Goal: Transaction & Acquisition: Purchase product/service

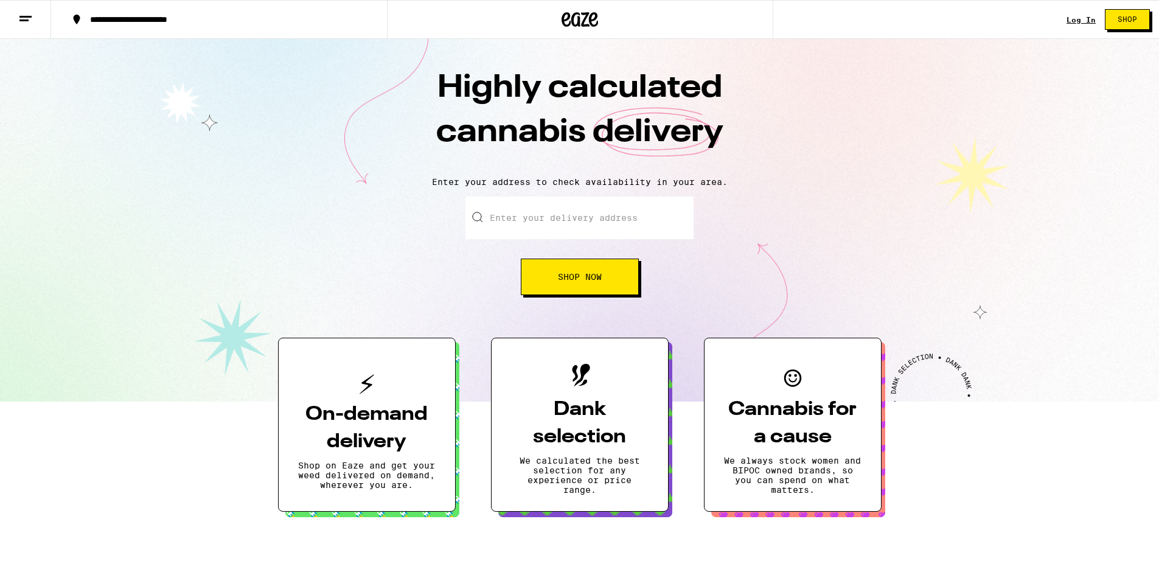
click at [577, 284] on button "Shop Now" at bounding box center [580, 277] width 118 height 37
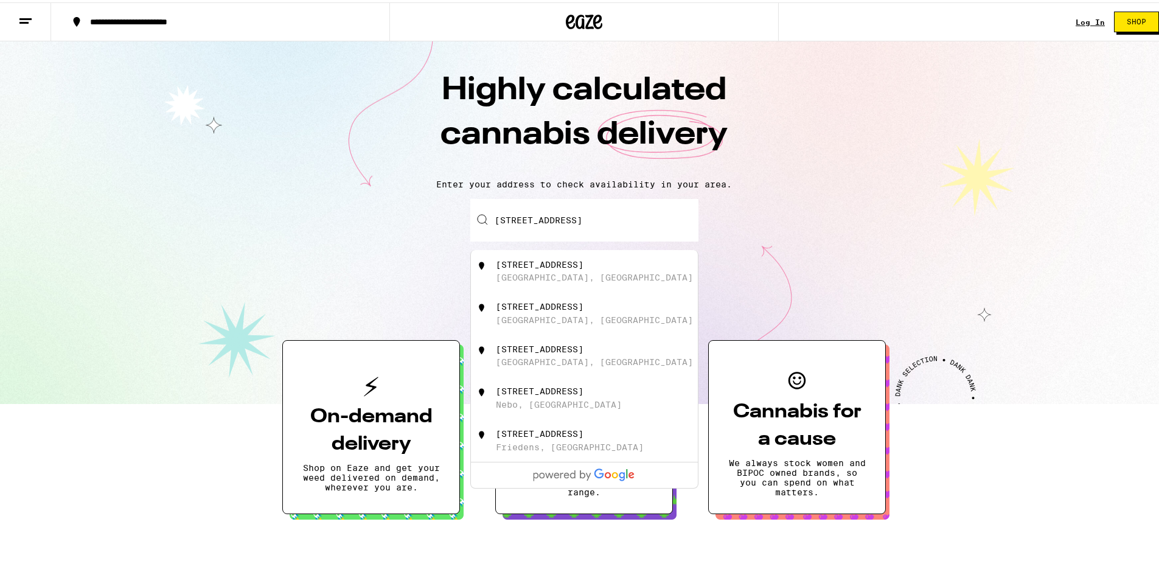
click at [565, 267] on div "[STREET_ADDRESS]" at bounding box center [540, 262] width 88 height 10
type input "[STREET_ADDRESS]"
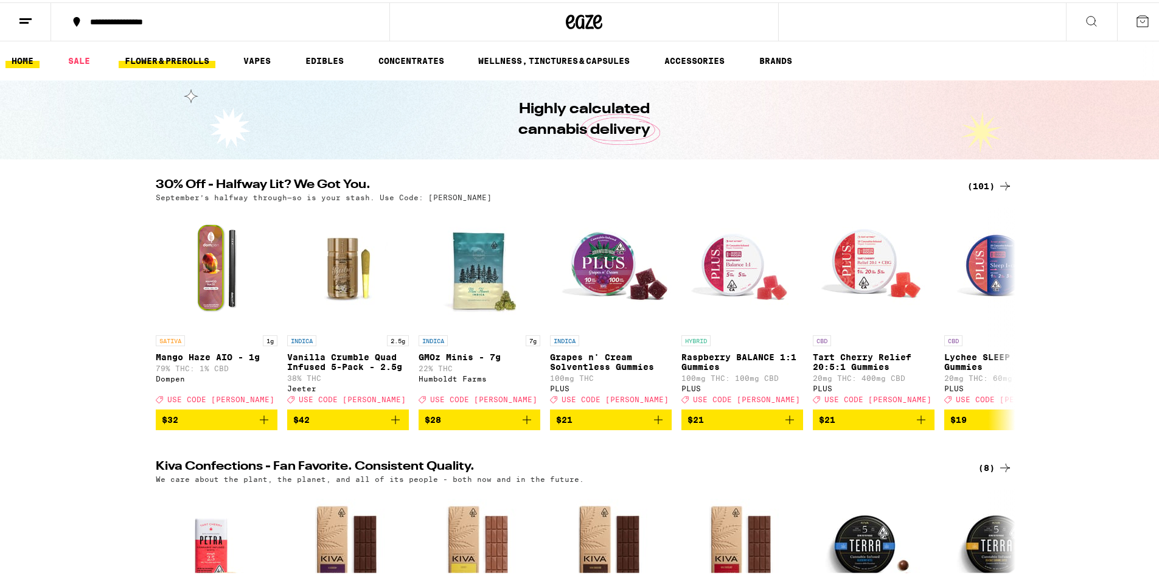
click at [182, 56] on link "FLOWER & PREROLLS" at bounding box center [167, 58] width 97 height 15
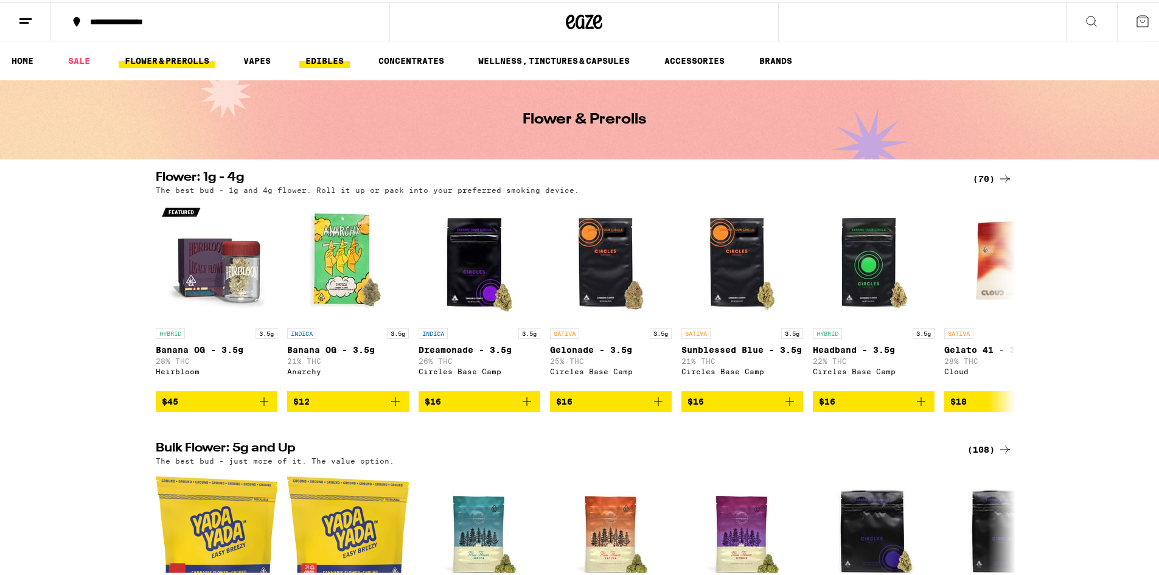
click at [319, 60] on link "EDIBLES" at bounding box center [324, 58] width 51 height 15
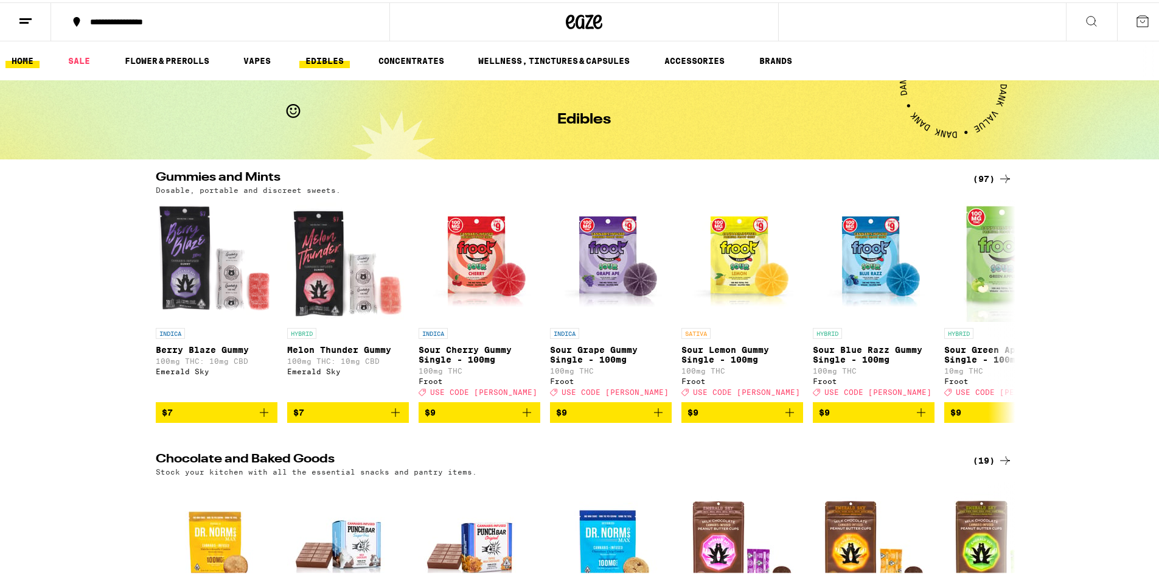
click at [26, 62] on link "HOME" at bounding box center [22, 58] width 34 height 15
